Goal: Task Accomplishment & Management: Use online tool/utility

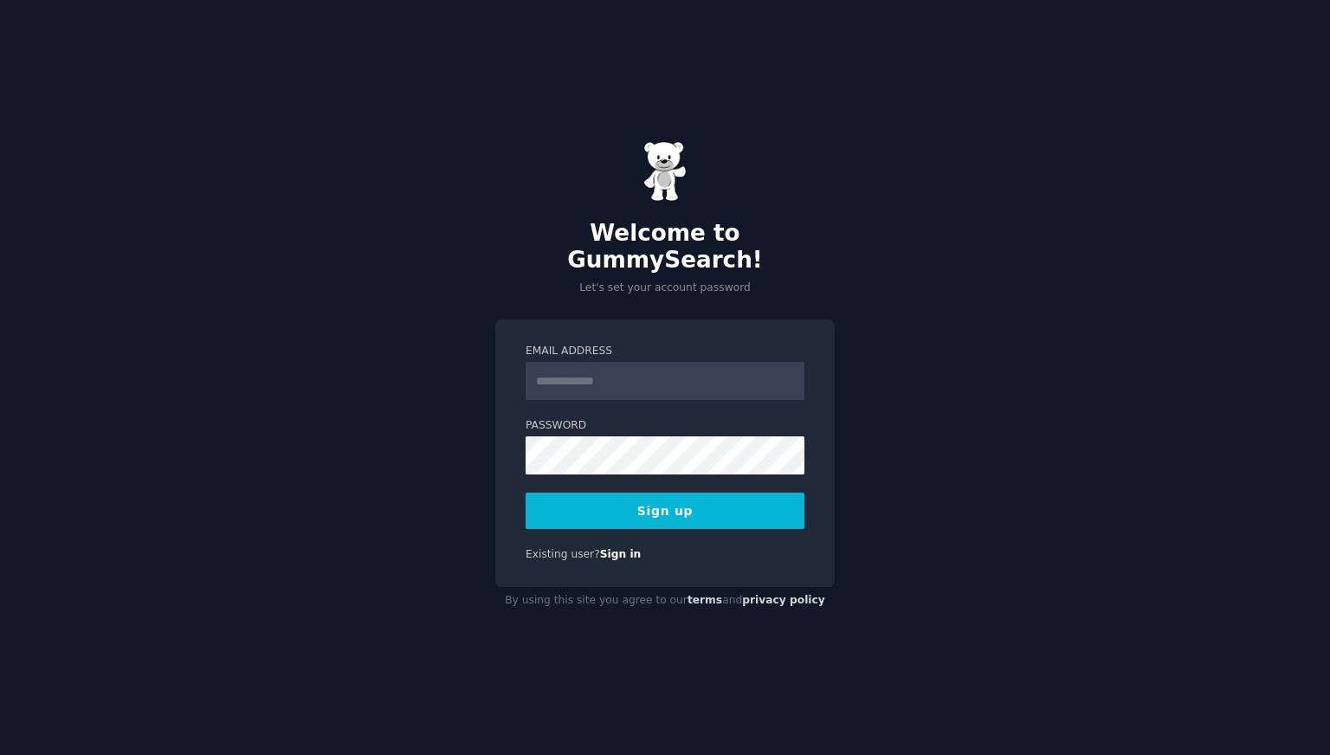
click at [576, 362] on input "Email Address" at bounding box center [665, 381] width 279 height 38
type input "**********"
click at [526, 493] on button "Sign up" at bounding box center [665, 511] width 279 height 36
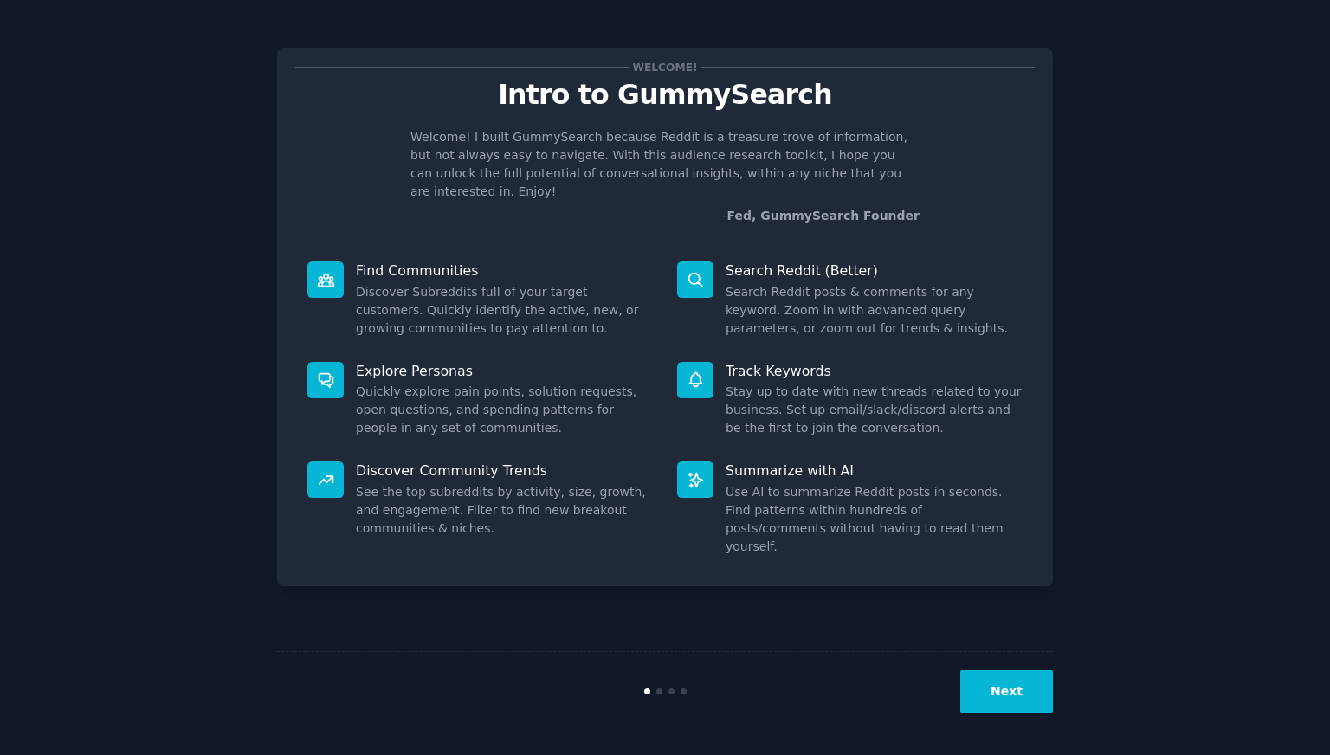
click at [991, 709] on button "Next" at bounding box center [1007, 691] width 93 height 42
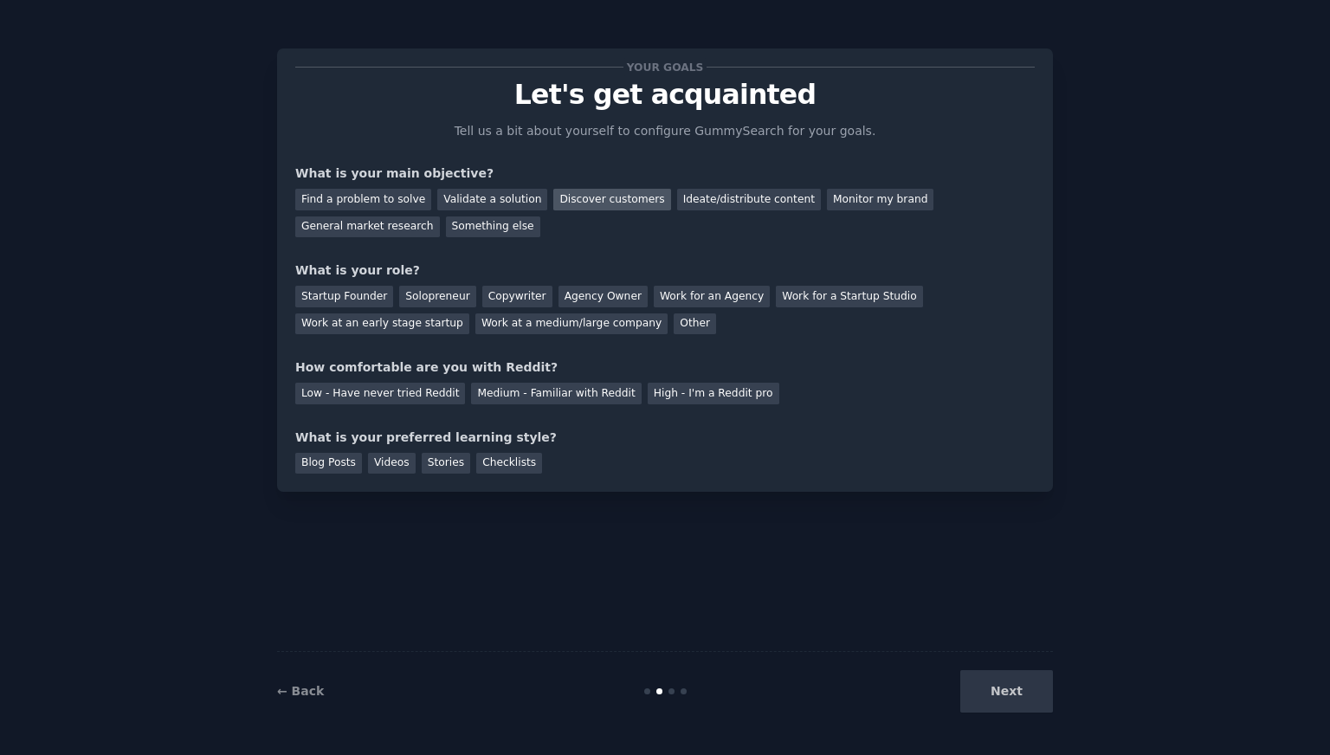
click at [612, 204] on div "Discover customers" at bounding box center [611, 200] width 117 height 22
click at [728, 201] on div "Ideate/distribute content" at bounding box center [749, 200] width 144 height 22
click at [598, 216] on div "Find a problem to solve Validate a solution Discover customers Ideate/distribut…" at bounding box center [665, 210] width 740 height 55
click at [603, 187] on div "Find a problem to solve Validate a solution Discover customers Ideate/distribut…" at bounding box center [665, 210] width 740 height 55
click at [596, 202] on div "Discover customers" at bounding box center [611, 200] width 117 height 22
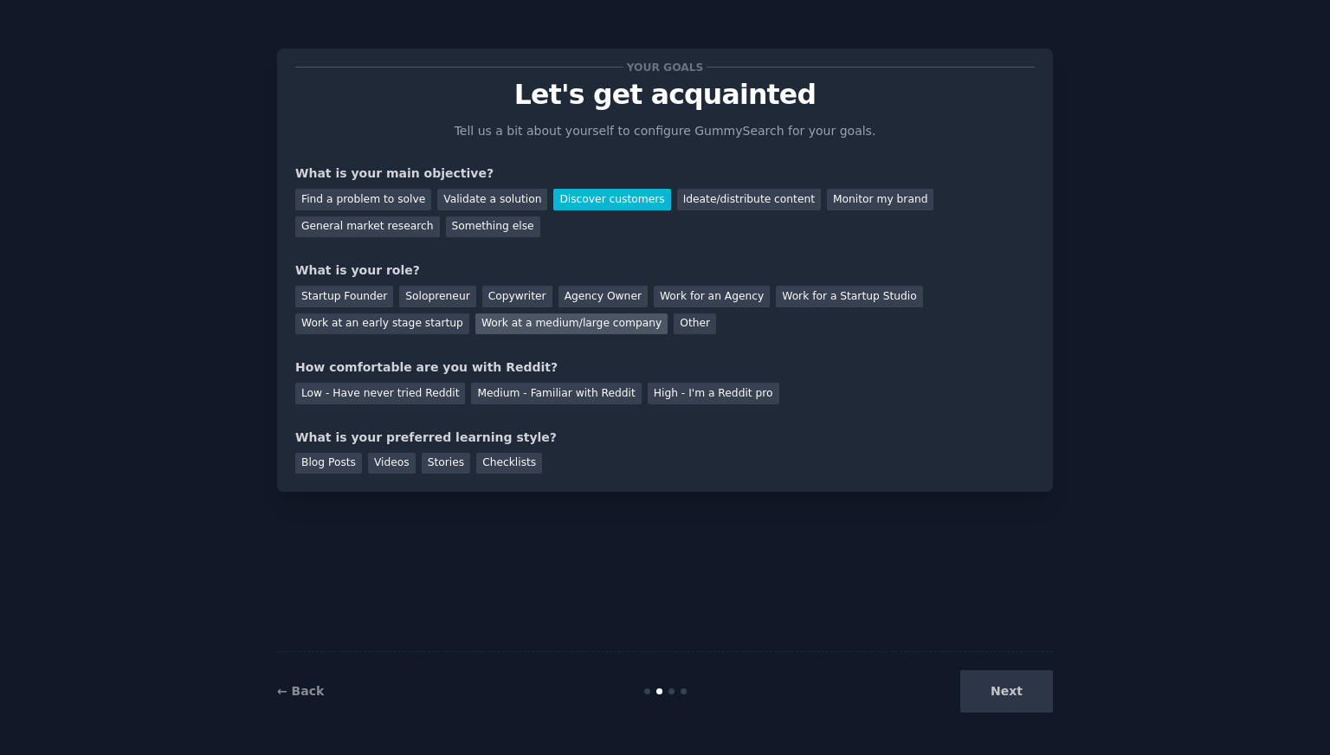
click at [476, 327] on div "Work at a medium/large company" at bounding box center [572, 325] width 192 height 22
click at [396, 398] on div "Low - Have never tried Reddit" at bounding box center [380, 394] width 170 height 22
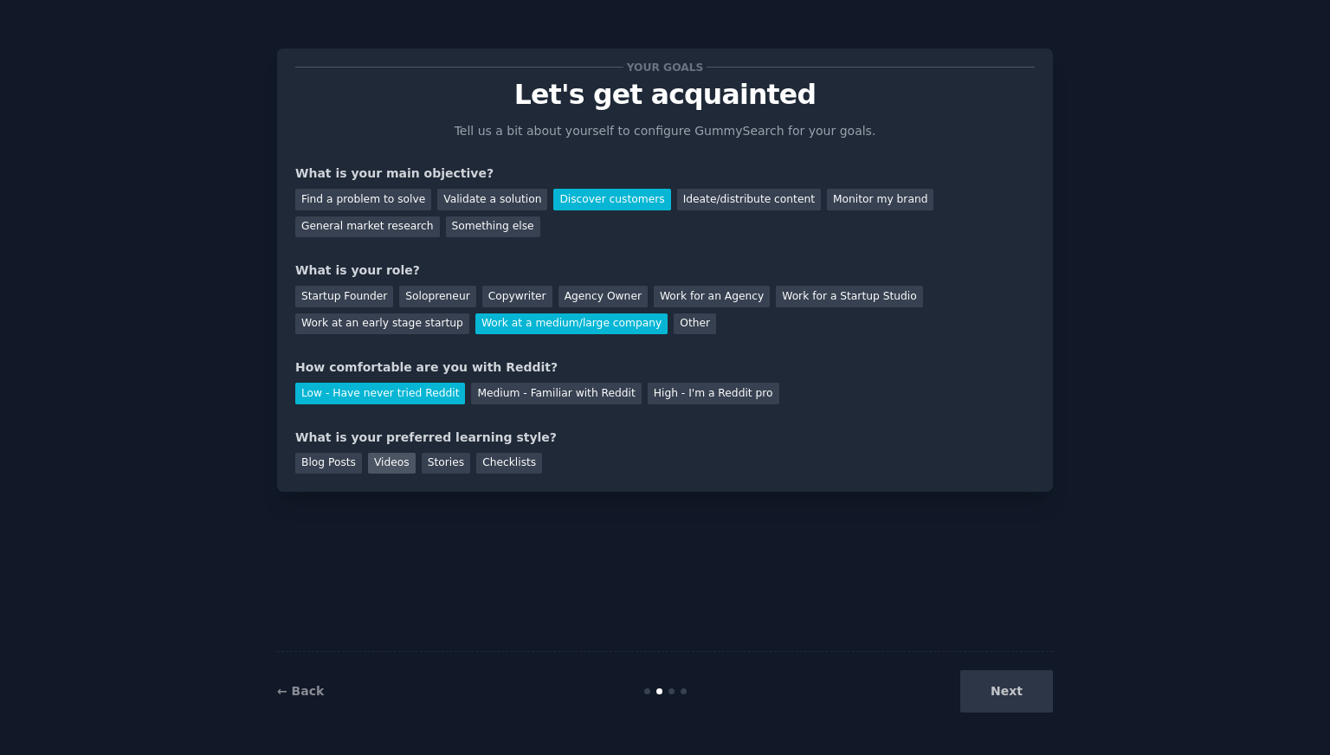
click at [374, 463] on div "Videos" at bounding box center [392, 464] width 48 height 22
click at [981, 705] on button "Next" at bounding box center [1007, 691] width 93 height 42
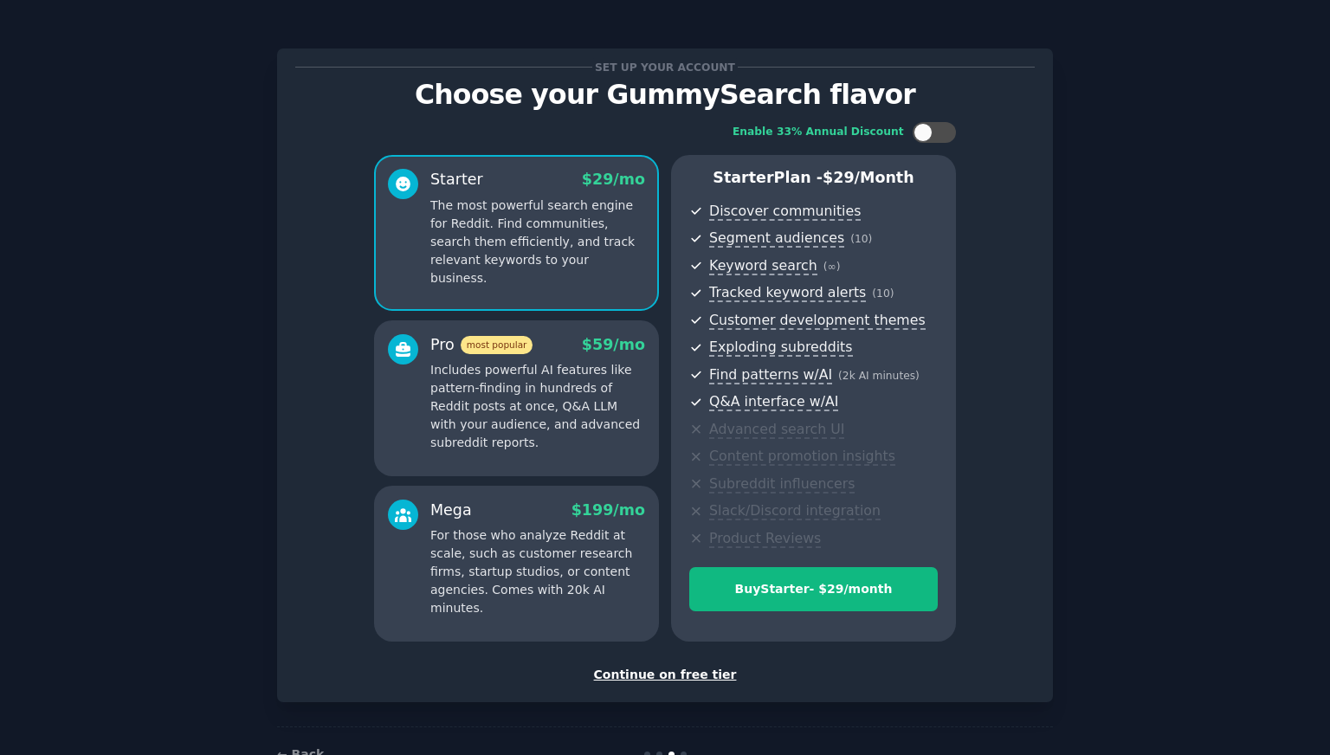
click at [685, 670] on div "Continue on free tier" at bounding box center [665, 675] width 740 height 18
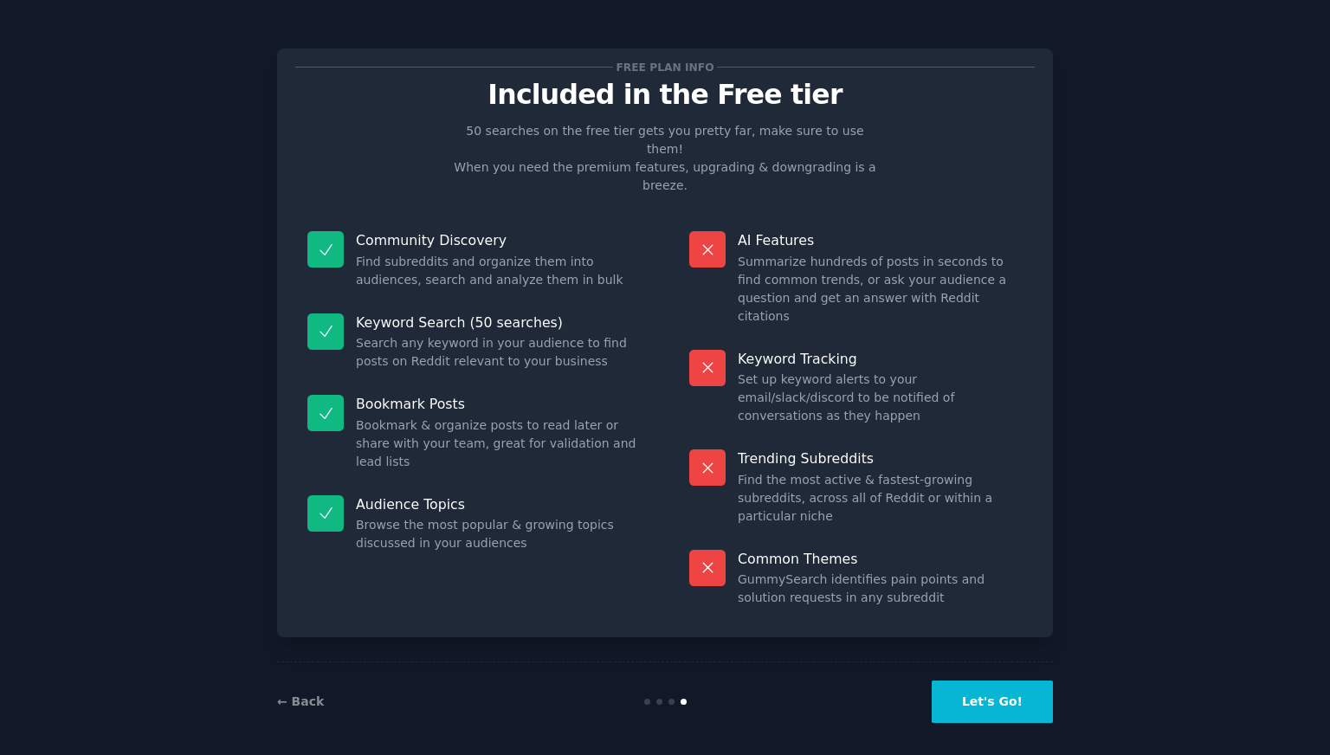
click at [1017, 699] on button "Let's Go!" at bounding box center [992, 702] width 121 height 42
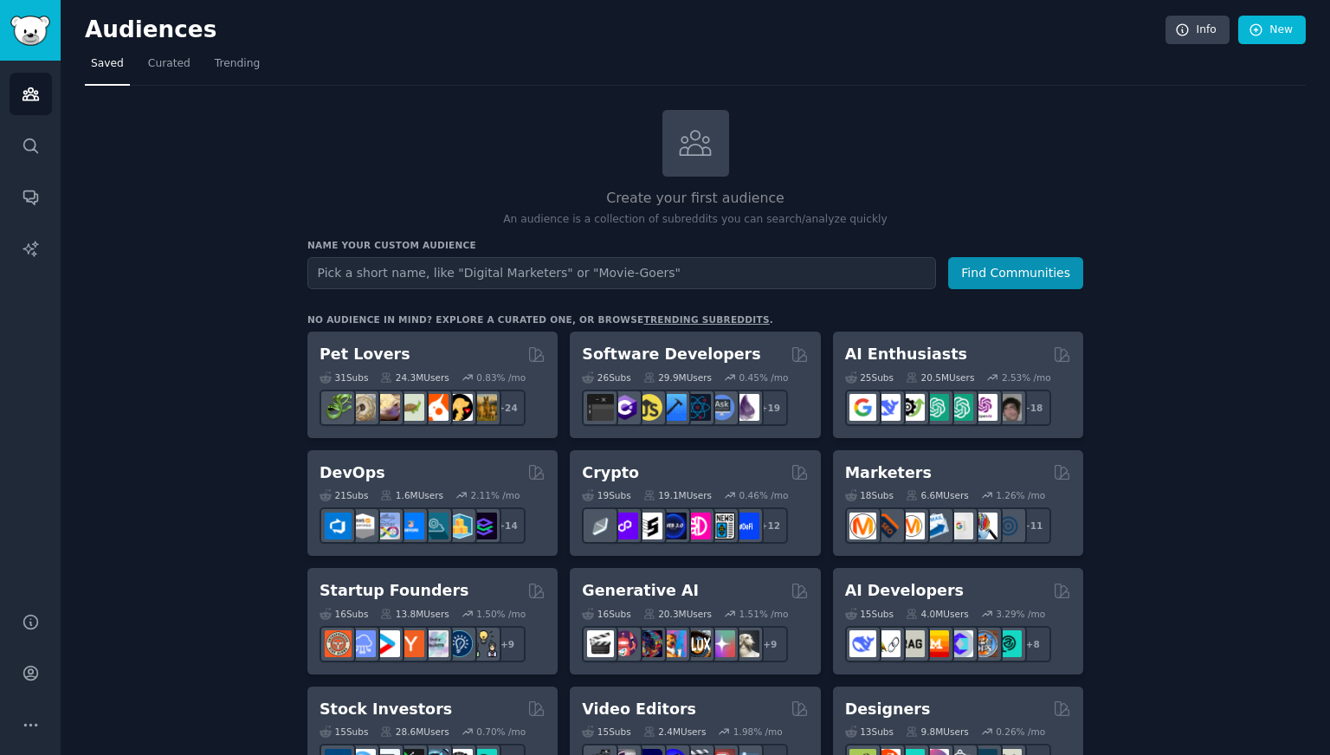
click at [394, 265] on input "text" at bounding box center [621, 273] width 629 height 32
type input "AI Automation"
click at [948, 257] on button "Find Communities" at bounding box center [1015, 273] width 135 height 32
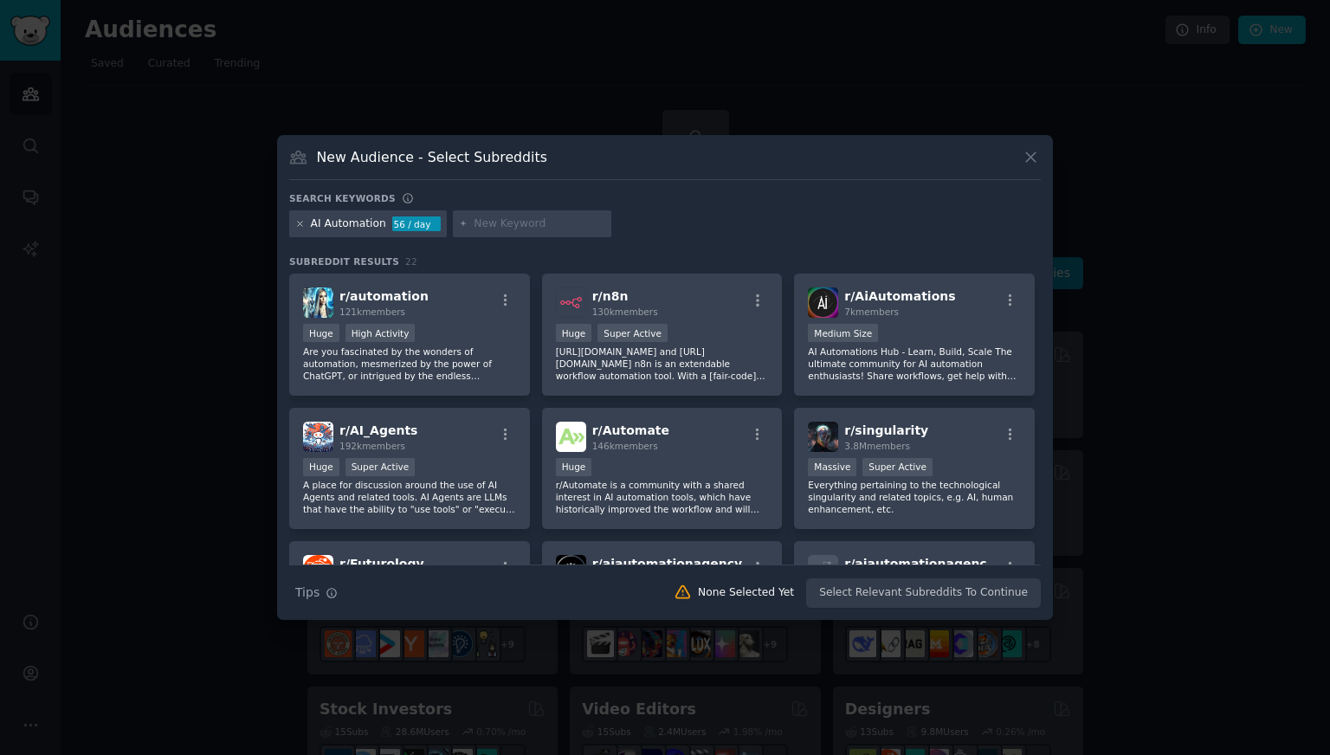
click at [295, 223] on icon at bounding box center [300, 224] width 10 height 10
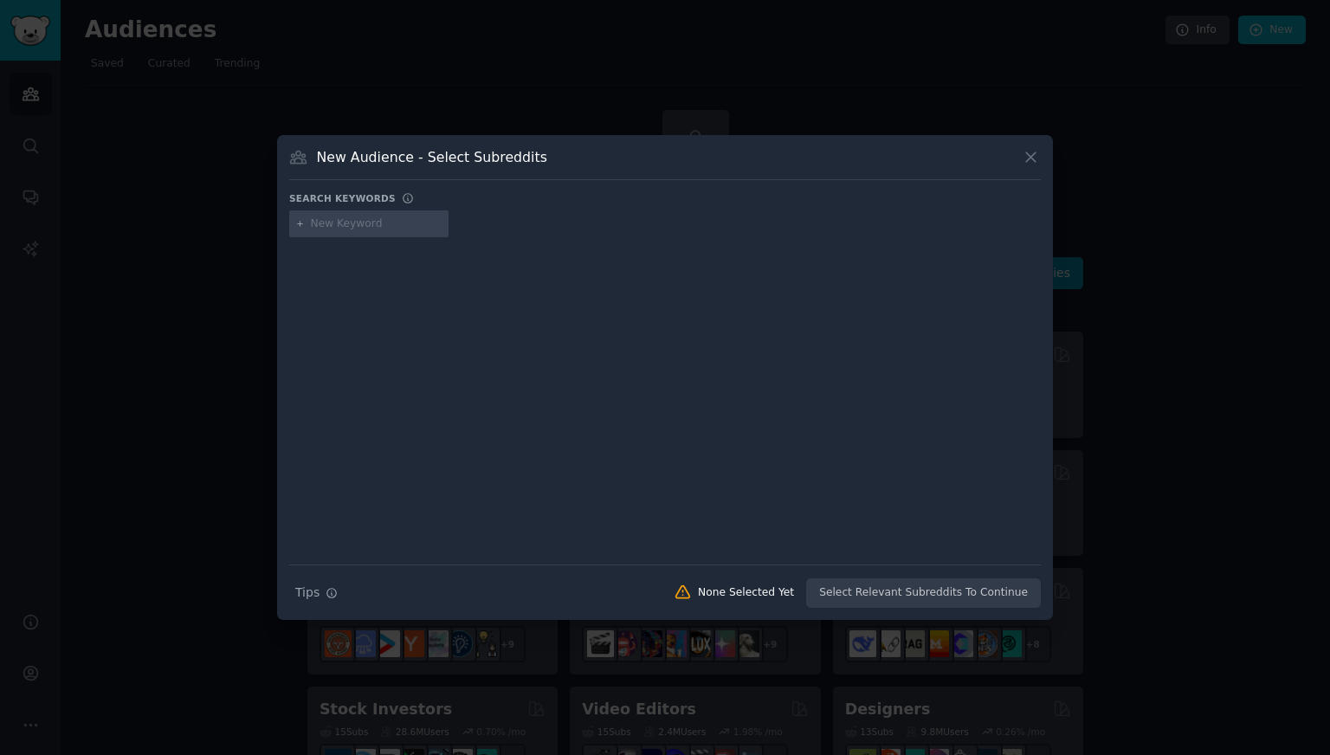
click at [316, 221] on input "text" at bounding box center [377, 225] width 132 height 16
type input "enterprise"
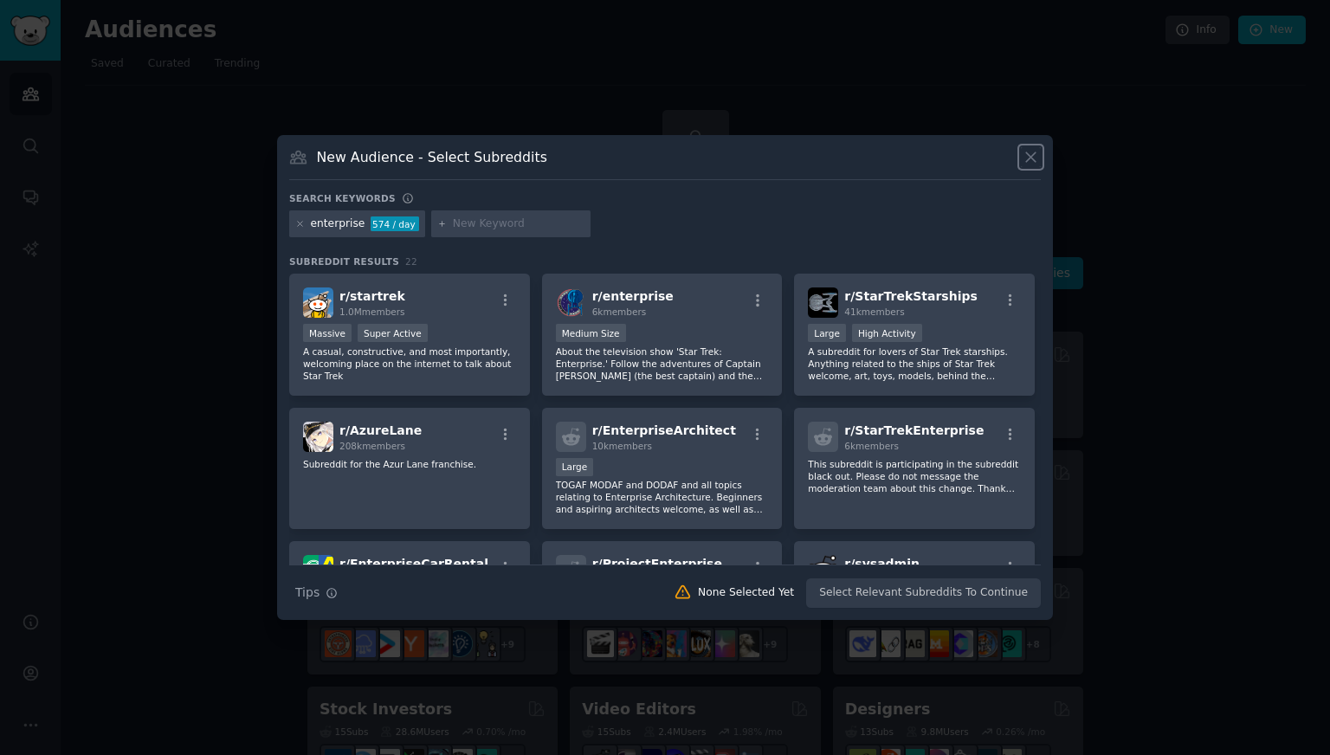
click at [1034, 150] on icon at bounding box center [1031, 157] width 18 height 18
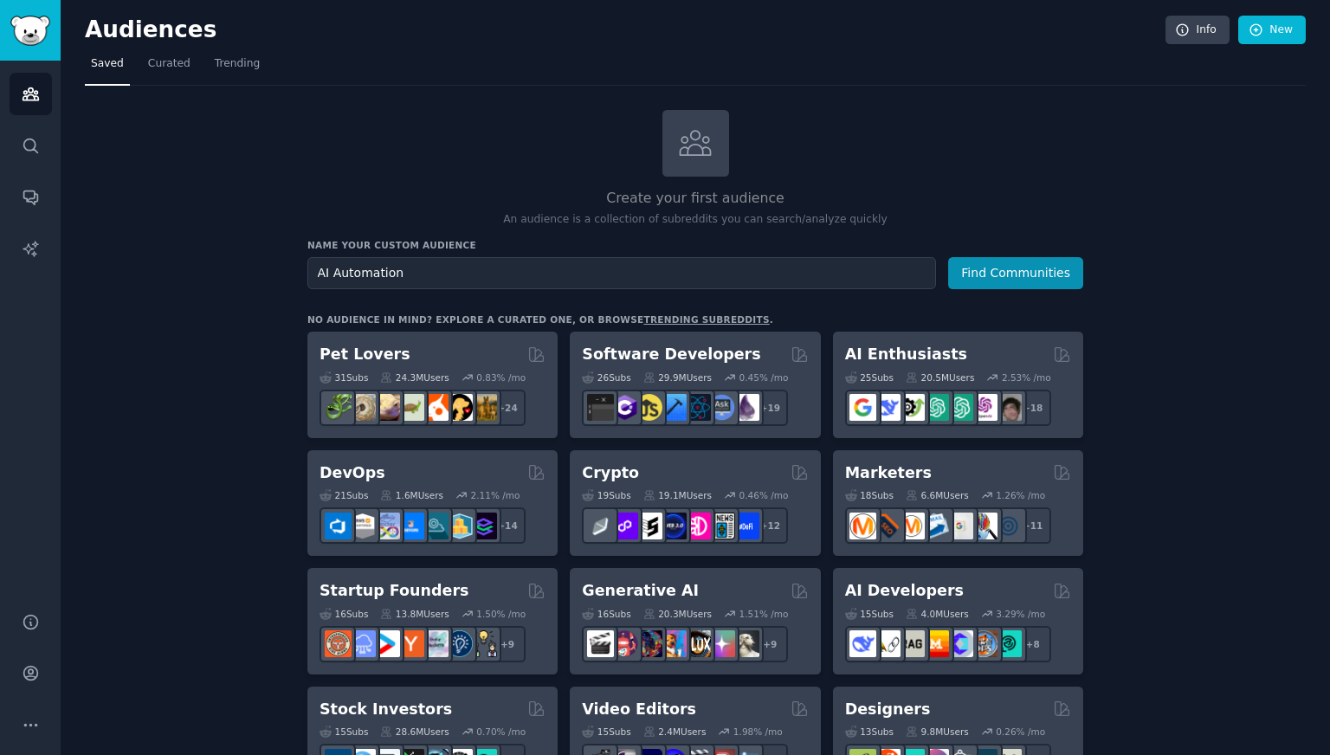
click at [586, 116] on div "Create your first audience An audience is a collection of subreddits you can se…" at bounding box center [695, 169] width 776 height 118
click at [686, 217] on p "An audience is a collection of subreddits you can search/analyze quickly" at bounding box center [695, 220] width 776 height 16
click at [559, 190] on h2 "Create your first audience" at bounding box center [695, 199] width 776 height 22
